Goal: Information Seeking & Learning: Understand process/instructions

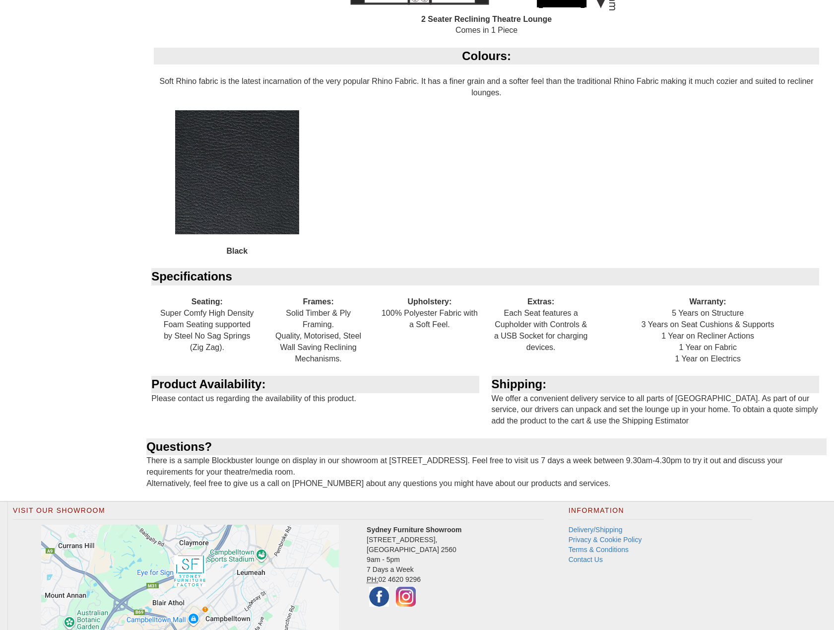
scroll to position [993, 0]
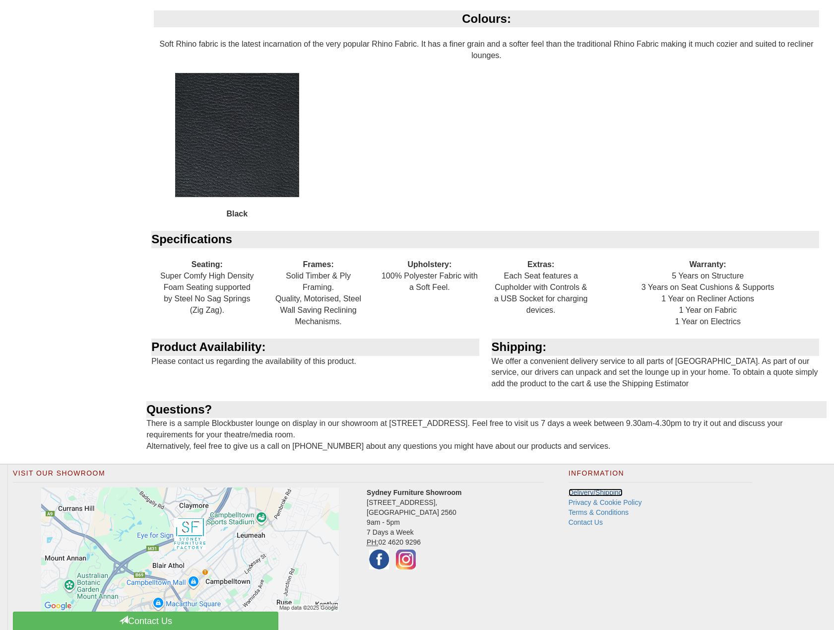
click at [615, 491] on link "Delivery/Shipping" at bounding box center [596, 492] width 54 height 8
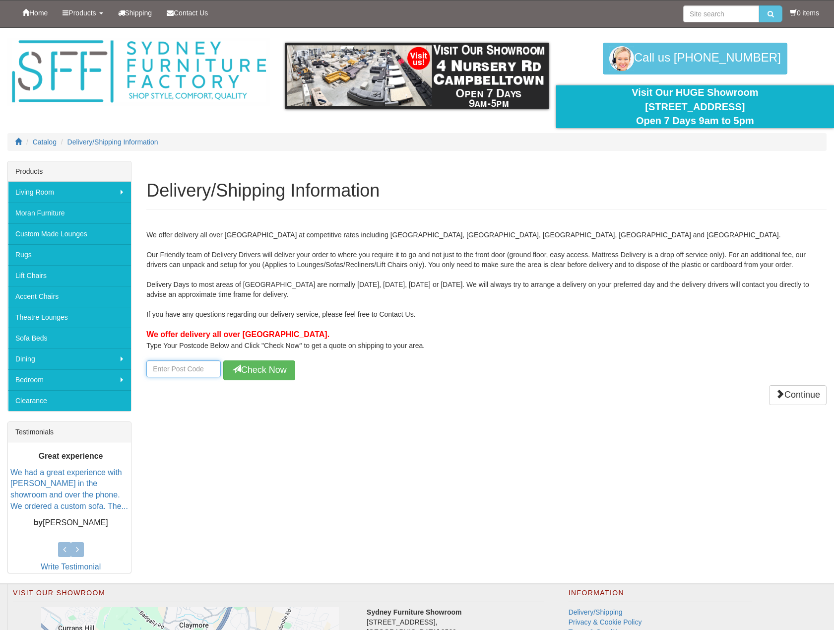
click at [169, 368] on input "number" at bounding box center [183, 368] width 74 height 17
type input "4507"
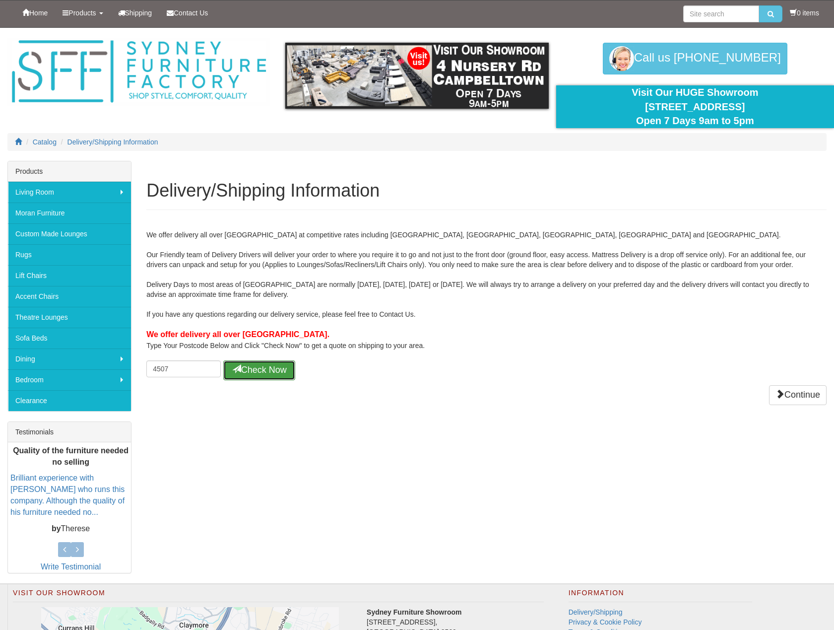
click at [254, 367] on button "Check Now" at bounding box center [259, 370] width 72 height 20
